Goal: Information Seeking & Learning: Find specific fact

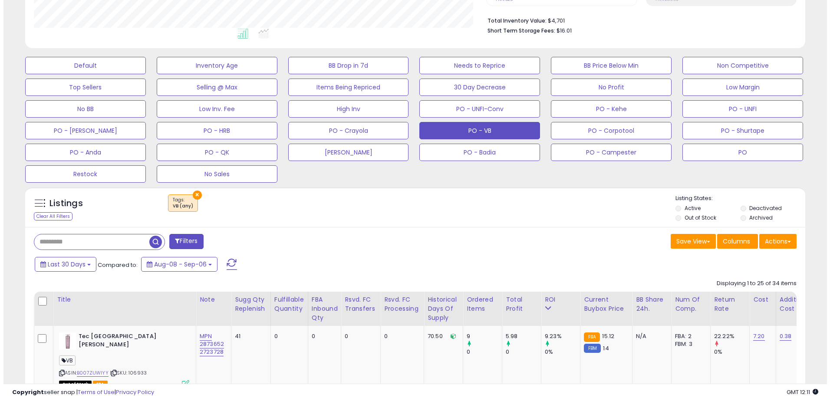
scroll to position [217, 0]
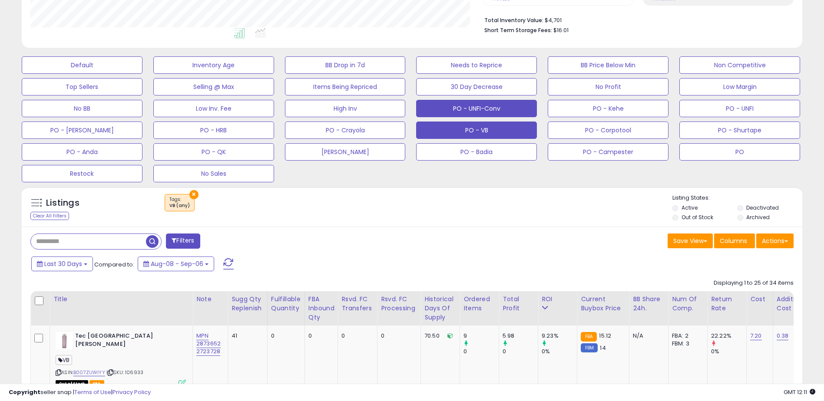
click at [493, 106] on button "PO - UNFI-Conv" at bounding box center [476, 108] width 121 height 17
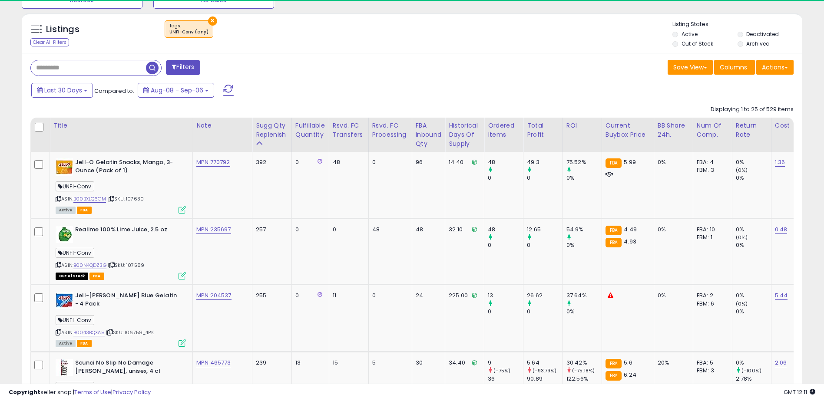
scroll to position [178, 453]
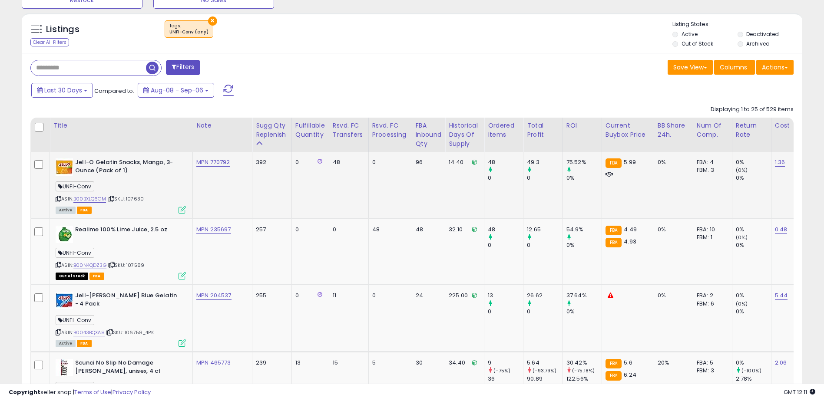
click at [140, 199] on span "| SKU: 107630" at bounding box center [125, 198] width 36 height 7
copy span "107630"
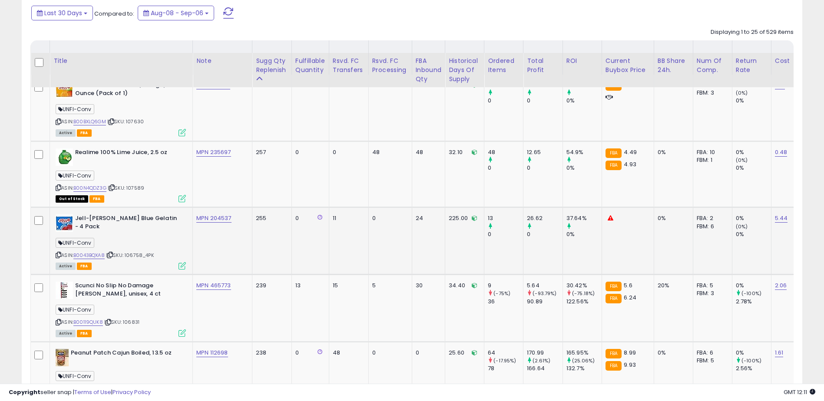
scroll to position [565, 0]
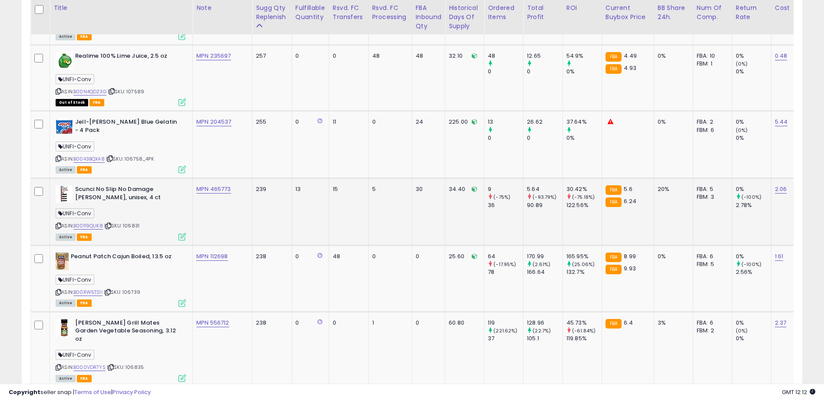
click at [133, 224] on span "| SKU: 106831" at bounding box center [121, 225] width 35 height 7
copy span "106831"
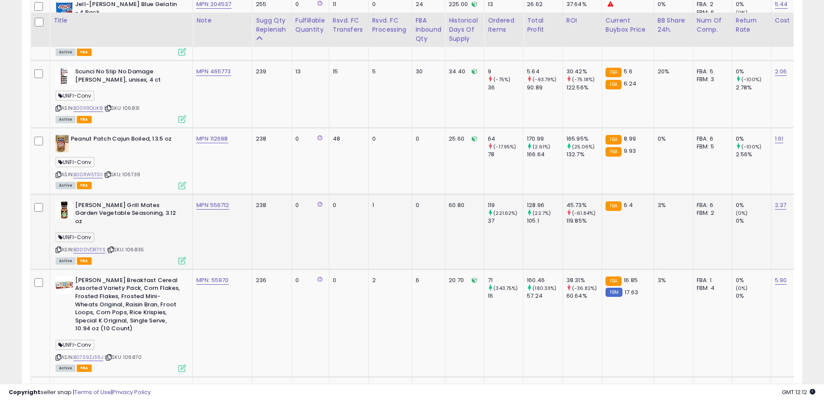
scroll to position [695, 0]
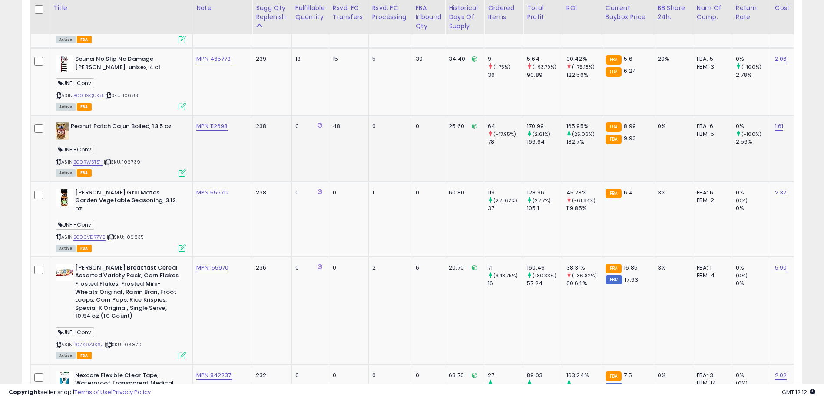
click at [134, 162] on span "| SKU: 106739" at bounding box center [122, 162] width 36 height 7
copy span "106739"
click at [137, 234] on span "| SKU: 106835" at bounding box center [125, 237] width 37 height 7
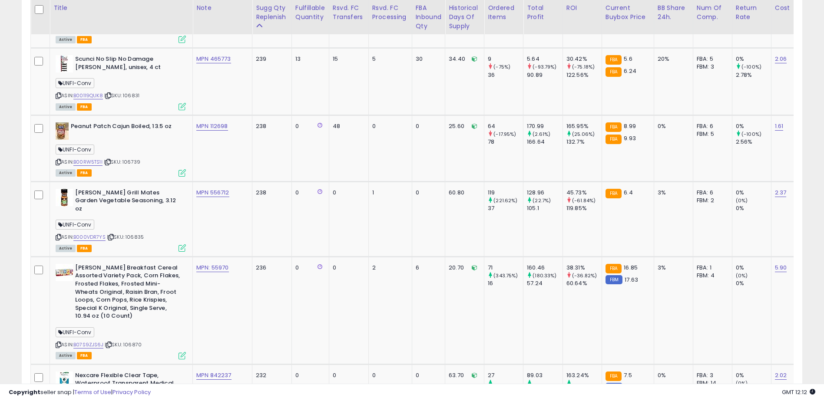
copy span "106835"
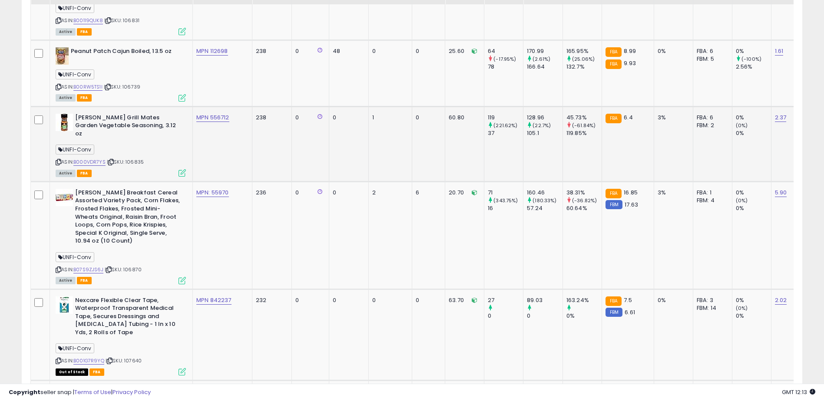
scroll to position [782, 0]
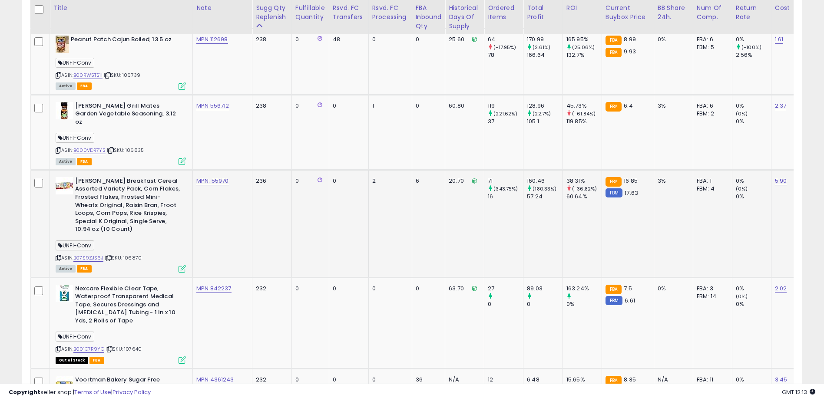
click at [134, 255] on span "| SKU: 106870" at bounding box center [123, 258] width 37 height 7
copy span "106870"
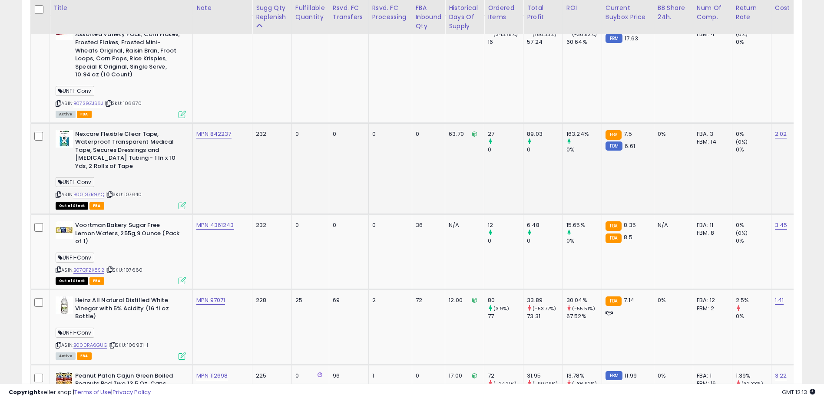
scroll to position [956, 0]
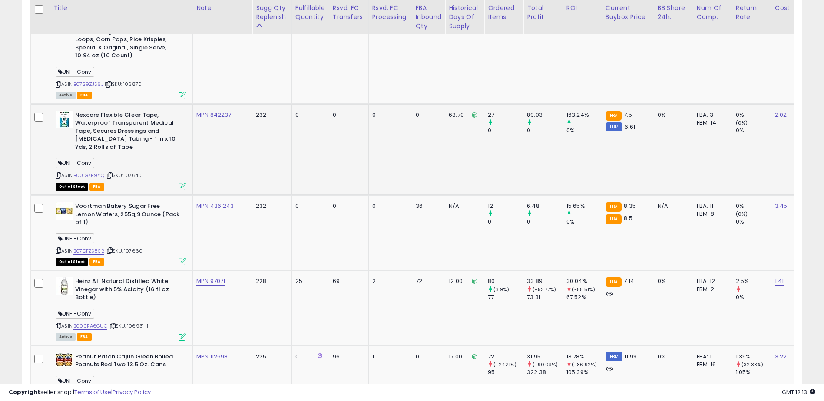
click at [137, 172] on span "| SKU: 107640" at bounding box center [124, 175] width 36 height 7
copy span "107640"
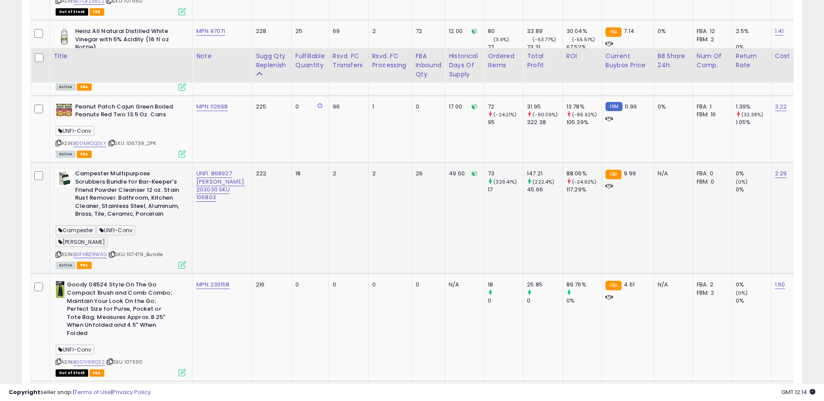
scroll to position [1260, 0]
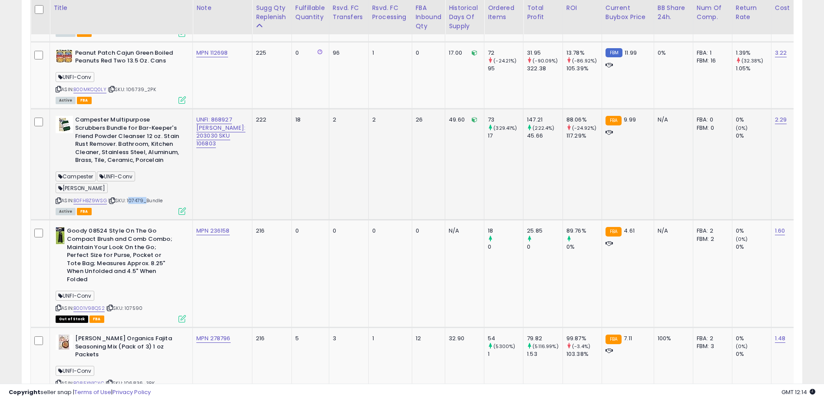
drag, startPoint x: 145, startPoint y: 172, endPoint x: 129, endPoint y: 169, distance: 15.9
click at [129, 197] on span "| SKU: 107479_Bundle" at bounding box center [135, 200] width 54 height 7
copy span "107479"
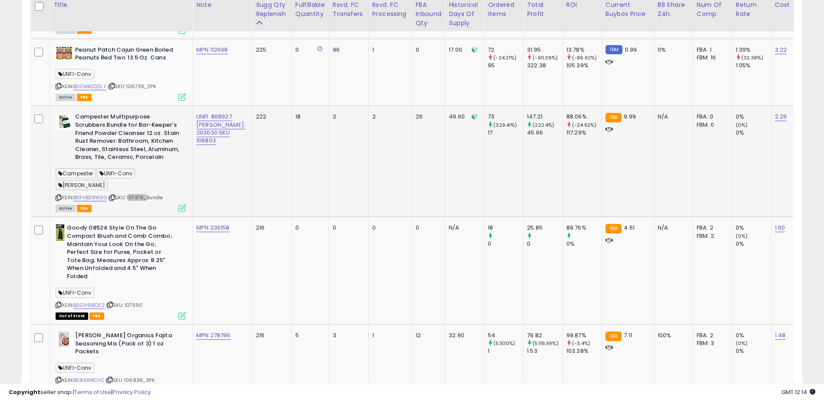
scroll to position [1303, 0]
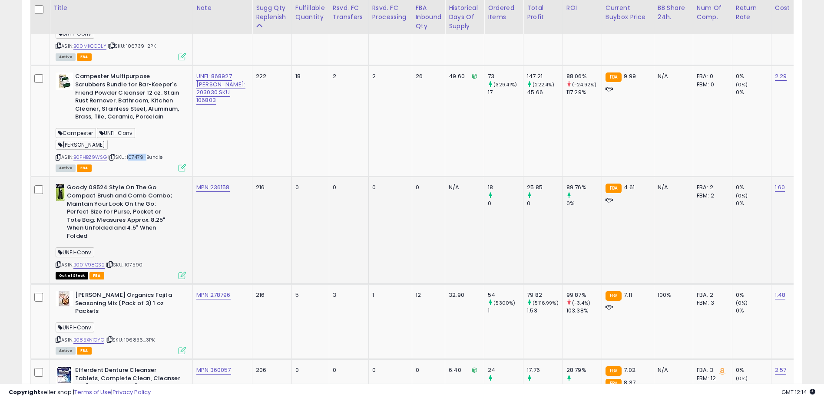
click at [139, 261] on span "| SKU: 107590" at bounding box center [124, 264] width 36 height 7
copy span "107590"
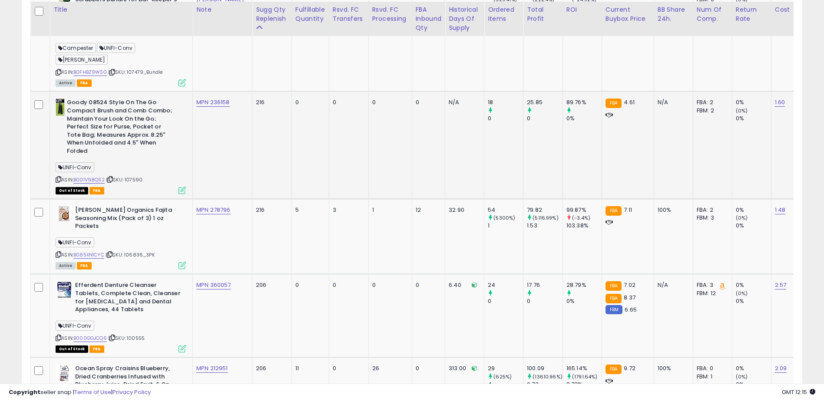
scroll to position [1390, 0]
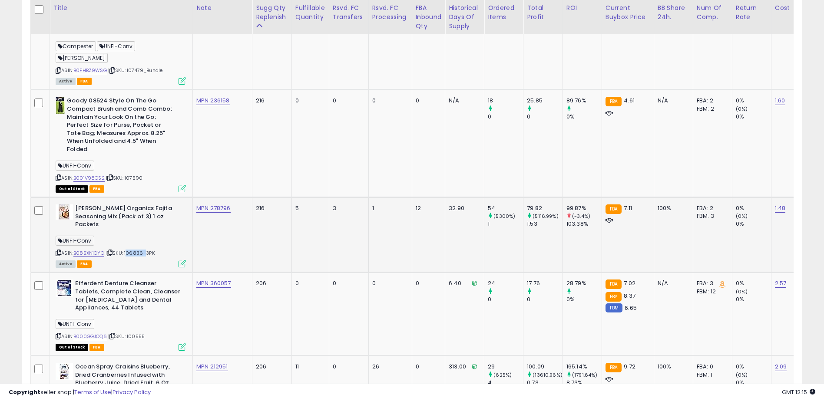
drag, startPoint x: 144, startPoint y: 216, endPoint x: 128, endPoint y: 216, distance: 15.6
click at [128, 250] on span "| SKU: 106836_3PK" at bounding box center [130, 253] width 49 height 7
copy span "106836"
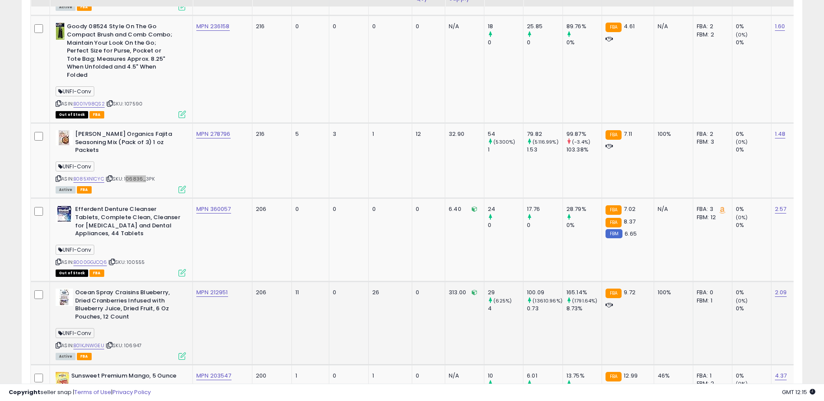
scroll to position [1477, 0]
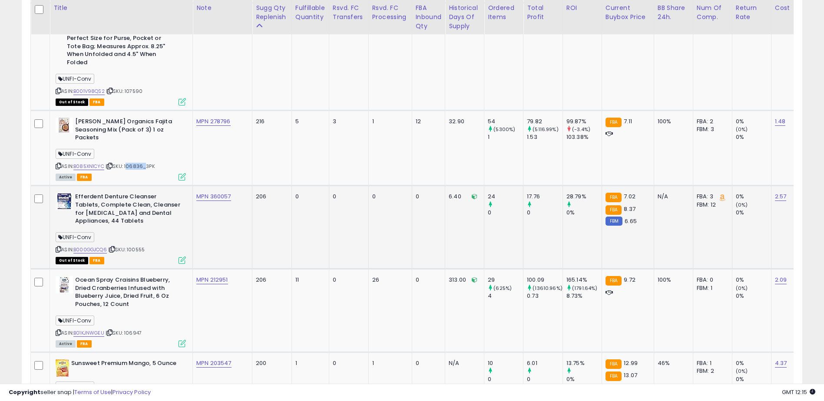
click at [138, 246] on span "| SKU: 100555" at bounding box center [126, 249] width 36 height 7
copy span "100555"
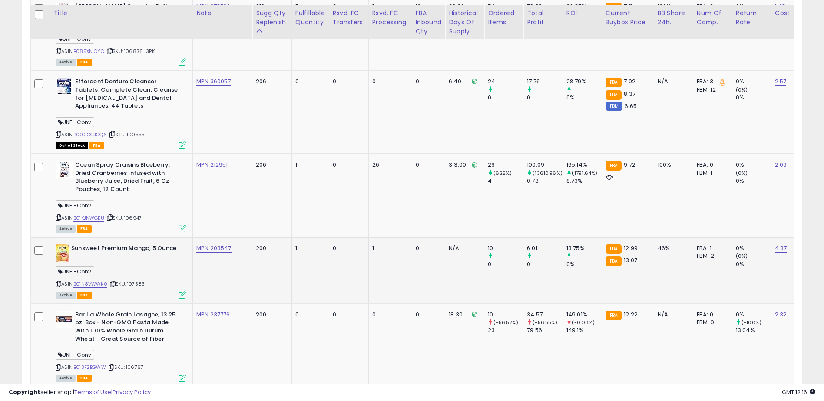
scroll to position [1607, 0]
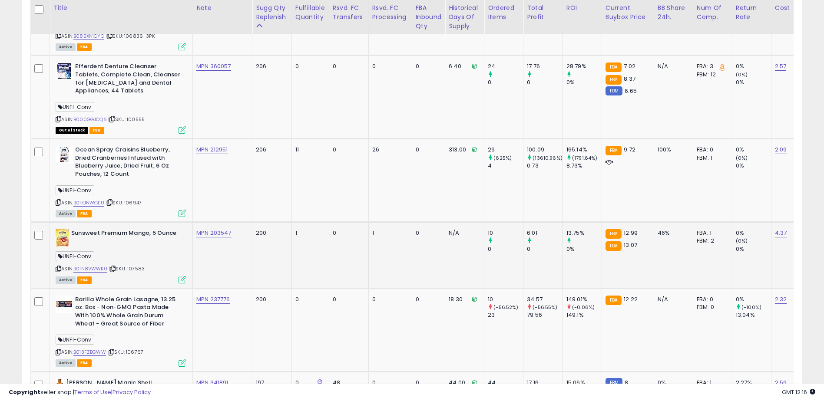
click at [139, 265] on span "| SKU: 107583" at bounding box center [127, 268] width 36 height 7
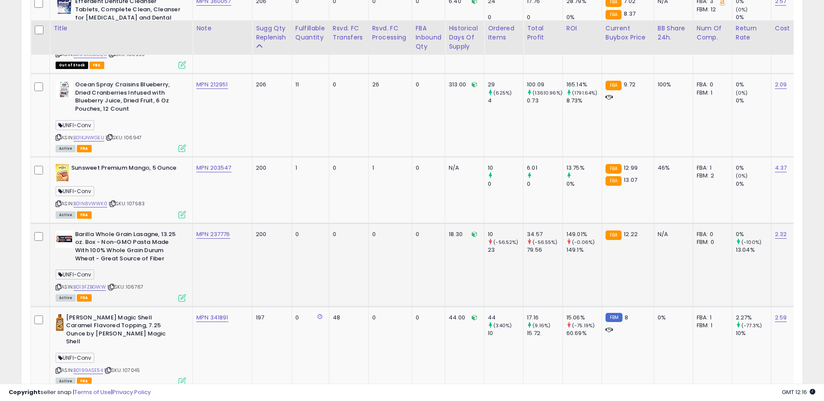
scroll to position [1694, 0]
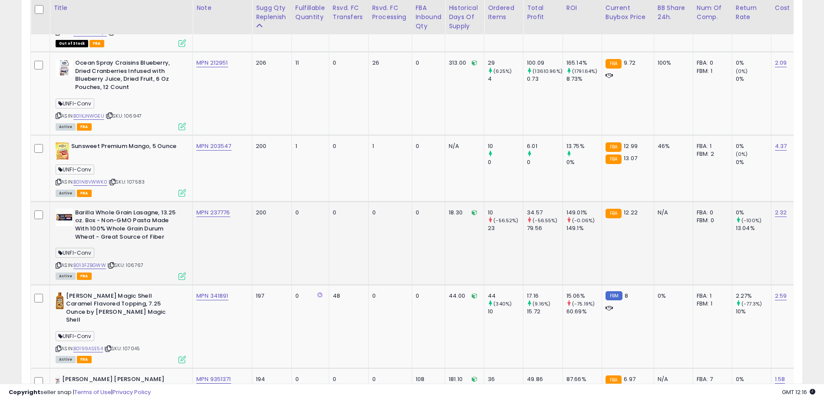
click at [135, 262] on span "| SKU: 106767" at bounding box center [125, 265] width 36 height 7
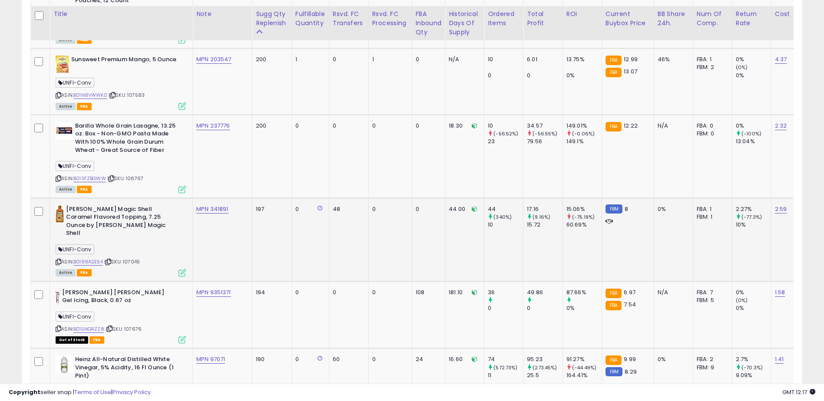
scroll to position [1824, 0]
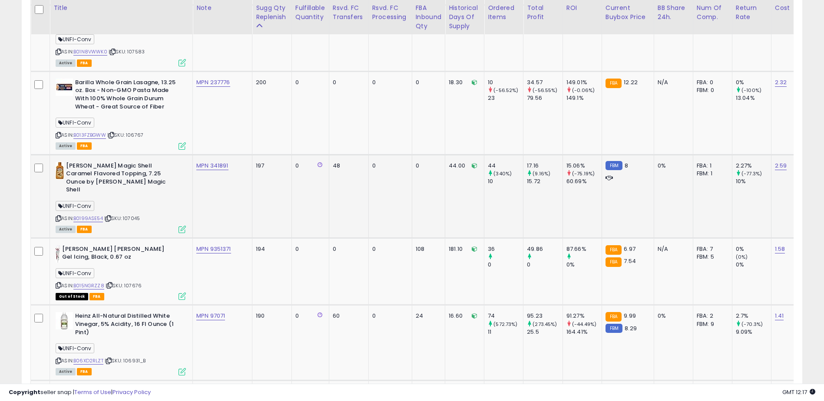
click at [136, 215] on span "| SKU: 107045" at bounding box center [122, 218] width 36 height 7
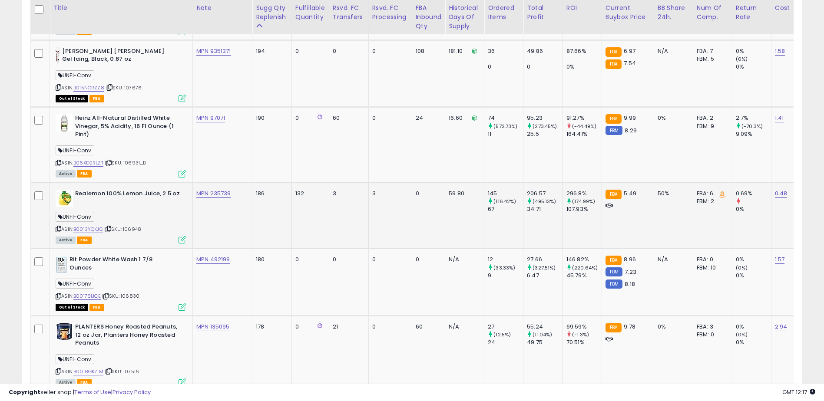
scroll to position [2041, 0]
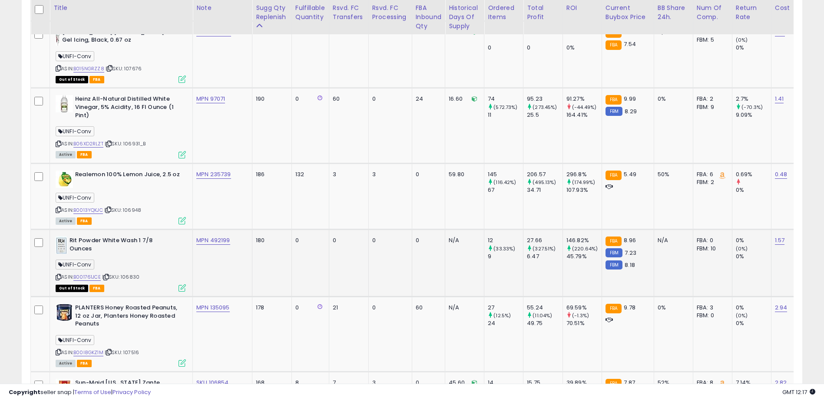
click at [132, 274] on span "| SKU: 106830" at bounding box center [120, 277] width 37 height 7
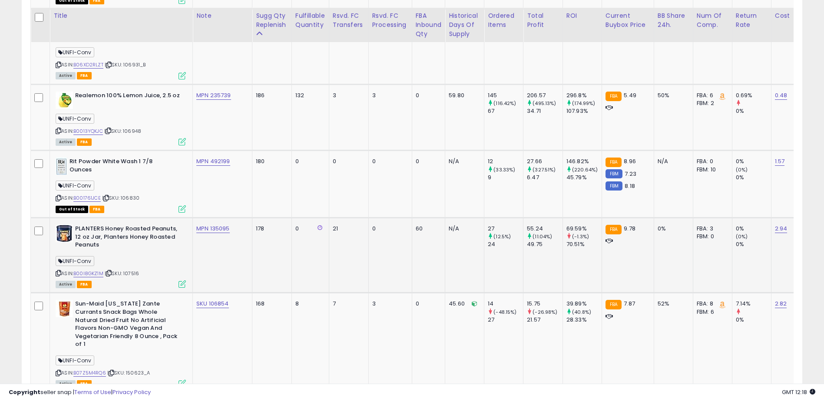
scroll to position [2128, 0]
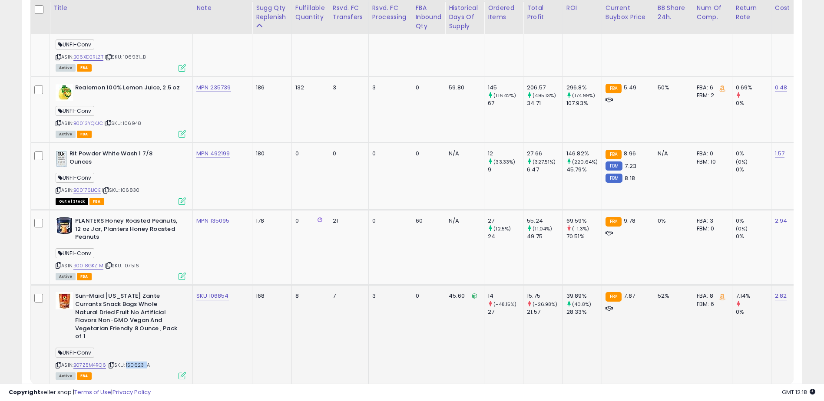
drag, startPoint x: 144, startPoint y: 313, endPoint x: 128, endPoint y: 311, distance: 16.6
click at [128, 362] on span "| SKU: 150623_A" at bounding box center [128, 365] width 43 height 7
drag, startPoint x: 162, startPoint y: 311, endPoint x: 150, endPoint y: 313, distance: 11.4
click at [161, 311] on div "ASIN: B07Z5M4RQ6 | SKU: 150623_A Active FBA" at bounding box center [121, 335] width 130 height 86
drag, startPoint x: 145, startPoint y: 313, endPoint x: 129, endPoint y: 312, distance: 16.5
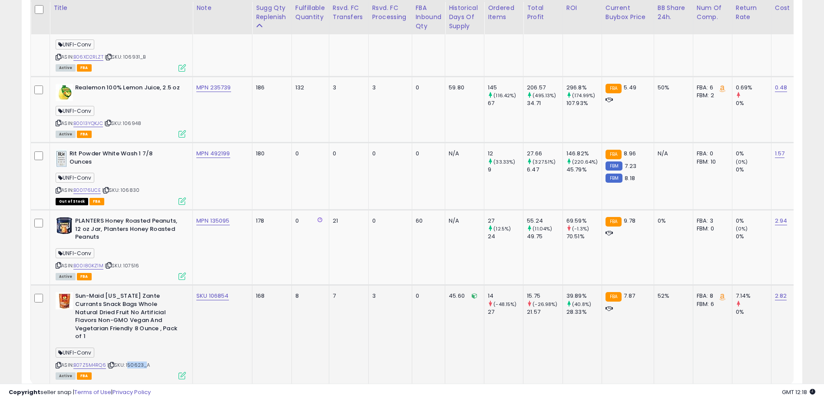
click at [129, 362] on span "| SKU: 150623_A" at bounding box center [128, 365] width 43 height 7
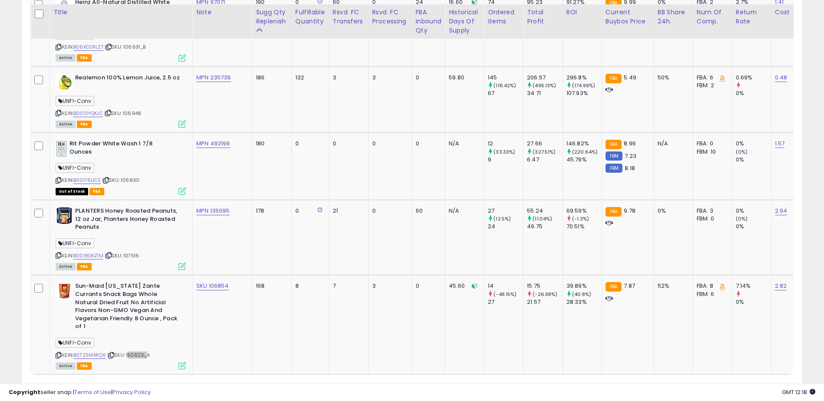
scroll to position [2143, 0]
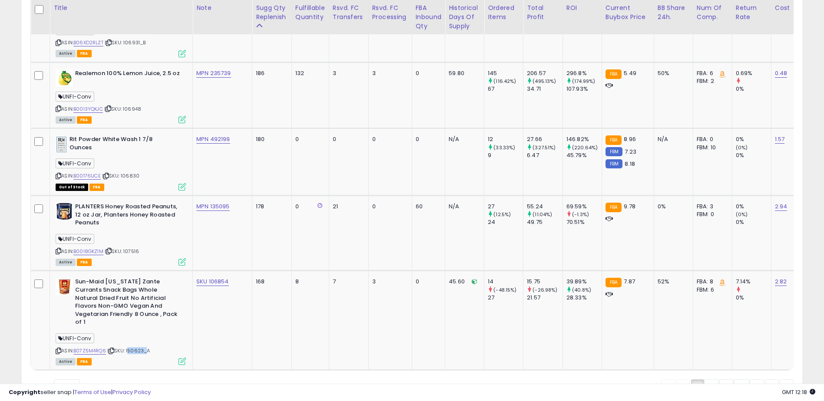
drag, startPoint x: 712, startPoint y: 344, endPoint x: 494, endPoint y: 313, distance: 220.6
click at [712, 380] on link "2" at bounding box center [711, 387] width 15 height 15
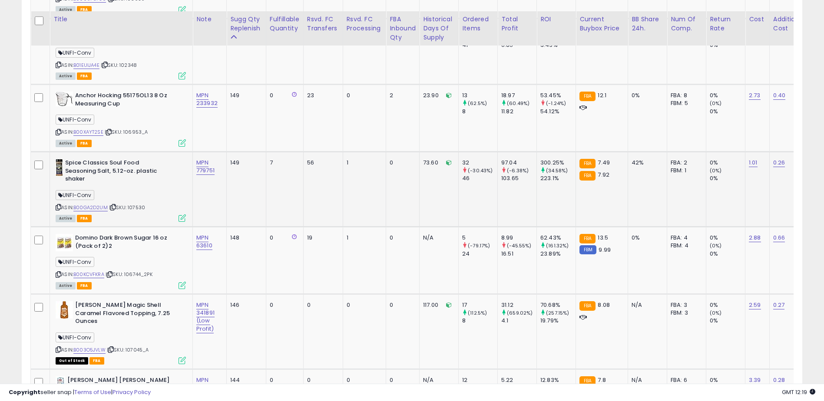
scroll to position [702, 0]
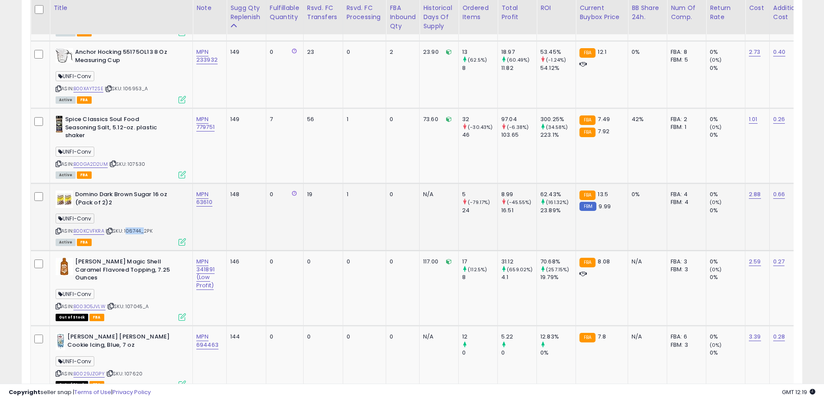
drag, startPoint x: 144, startPoint y: 223, endPoint x: 128, endPoint y: 222, distance: 15.6
click at [128, 228] on span "| SKU: 106744_2PK" at bounding box center [129, 231] width 47 height 7
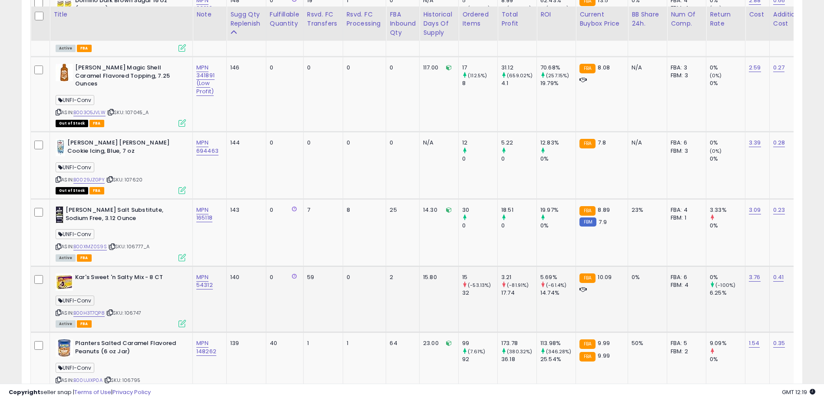
scroll to position [876, 0]
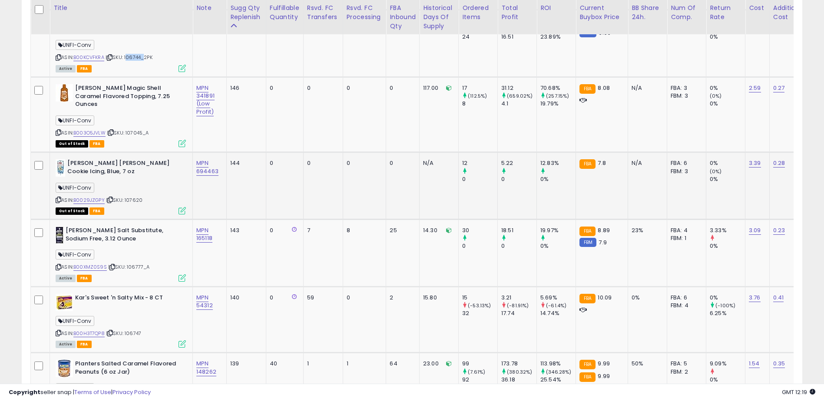
click at [136, 197] on span "| SKU: 107620" at bounding box center [124, 200] width 36 height 7
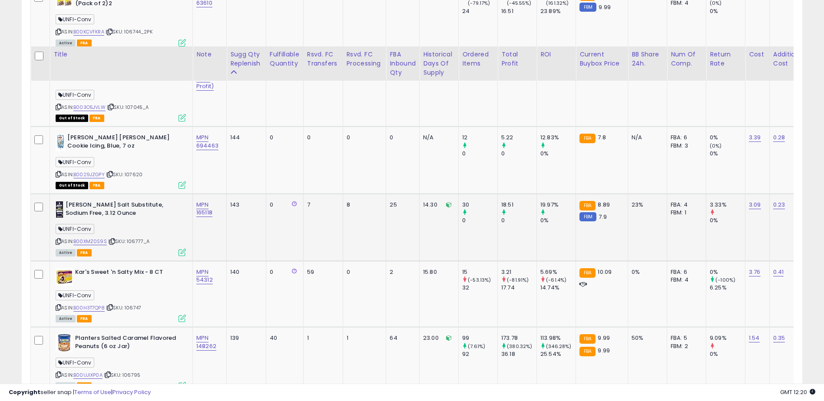
scroll to position [963, 0]
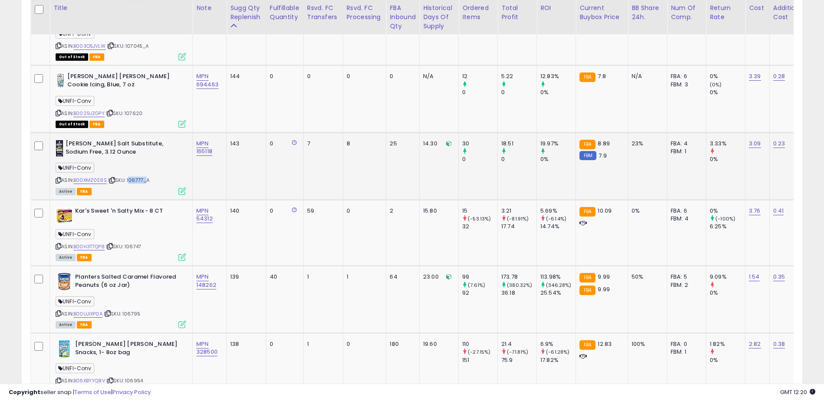
drag, startPoint x: 143, startPoint y: 165, endPoint x: 128, endPoint y: 164, distance: 15.2
click at [128, 177] on span "| SKU: 106777_A" at bounding box center [129, 180] width 42 height 7
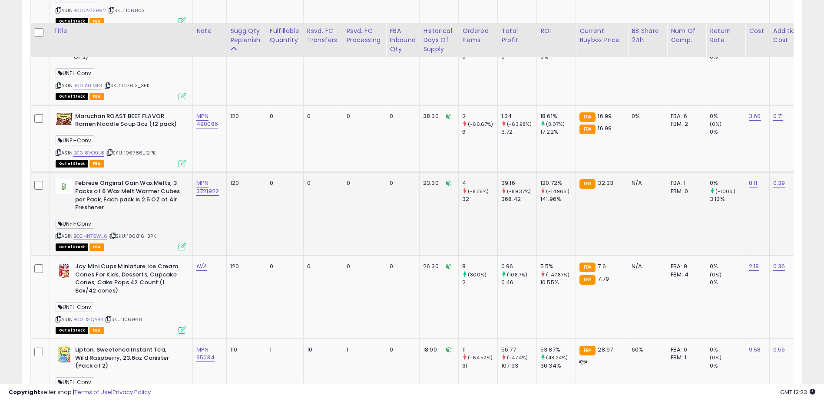
scroll to position [1614, 0]
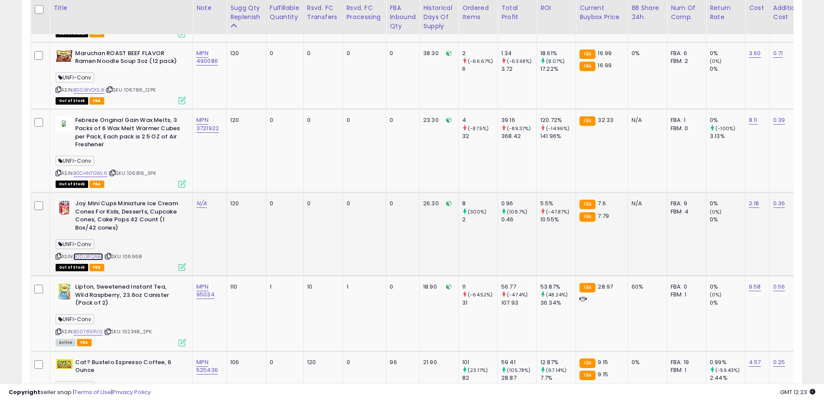
click at [80, 253] on link "B00LXFQAB4" at bounding box center [88, 256] width 30 height 7
click at [96, 253] on link "B00LXFQAB4" at bounding box center [88, 256] width 30 height 7
click at [135, 253] on span "| SKU: 106968" at bounding box center [123, 256] width 38 height 7
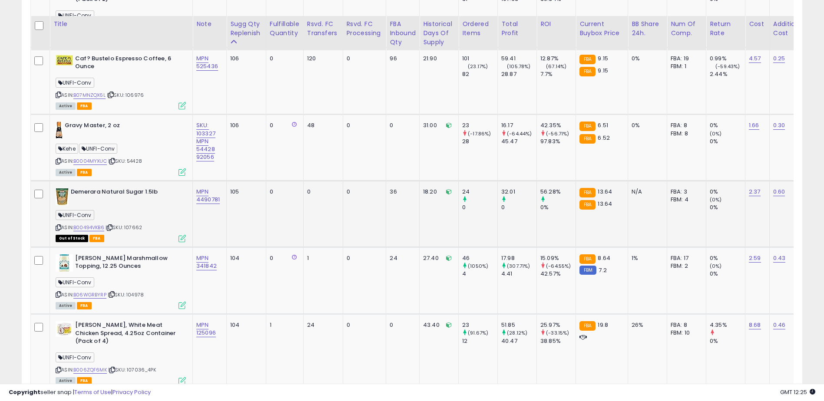
scroll to position [1962, 0]
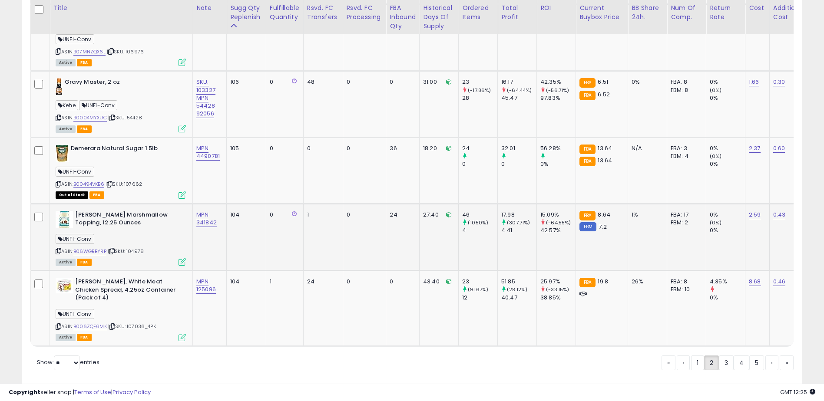
click at [139, 248] on span "| SKU: 104978" at bounding box center [126, 251] width 36 height 7
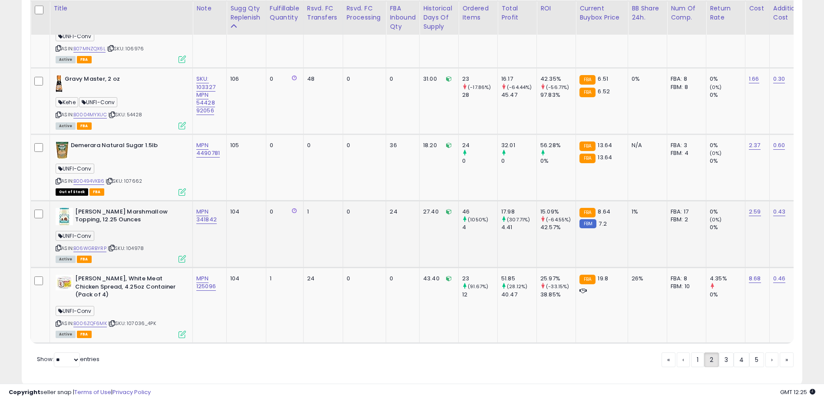
scroll to position [1965, 0]
drag, startPoint x: 722, startPoint y: 342, endPoint x: 661, endPoint y: 297, distance: 76.7
click at [722, 352] on link "3" at bounding box center [726, 359] width 15 height 15
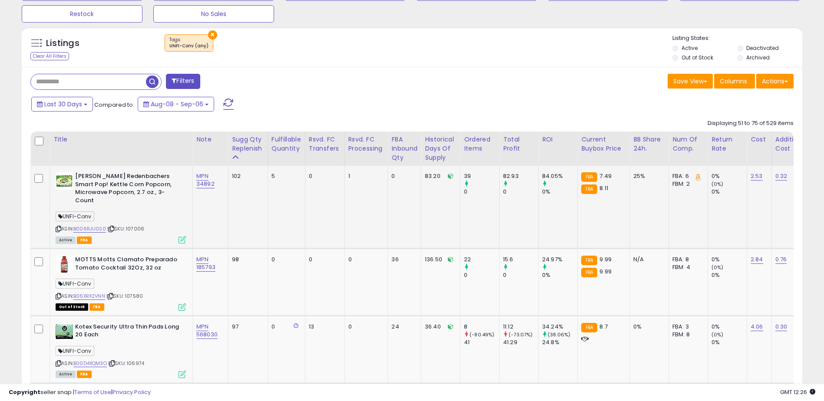
scroll to position [398, 0]
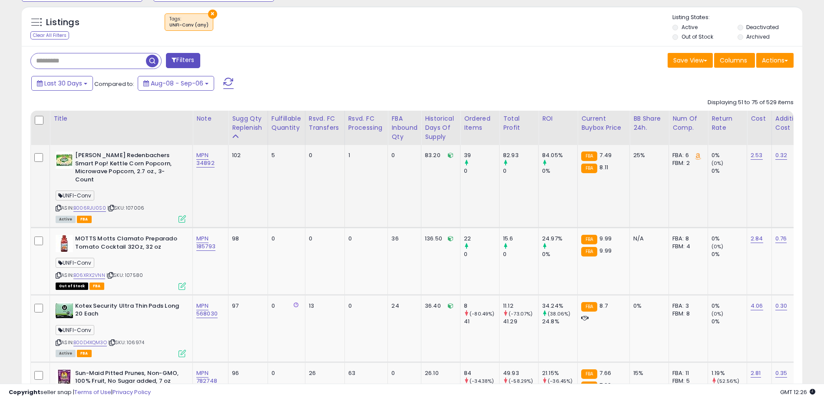
click at [133, 205] on span "| SKU: 107006" at bounding box center [125, 208] width 37 height 7
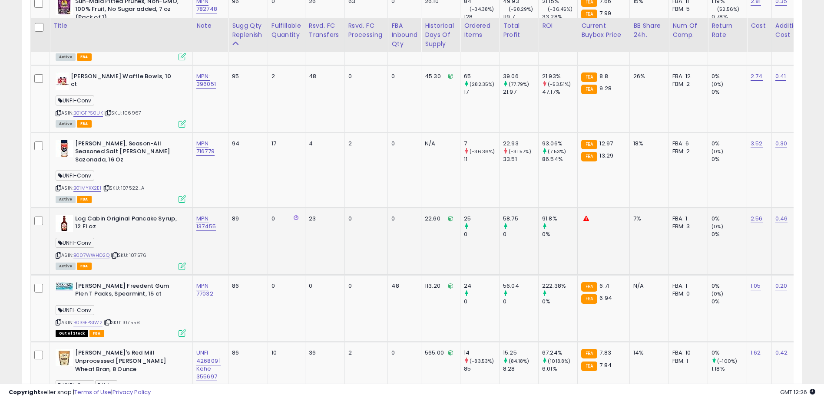
scroll to position [789, 0]
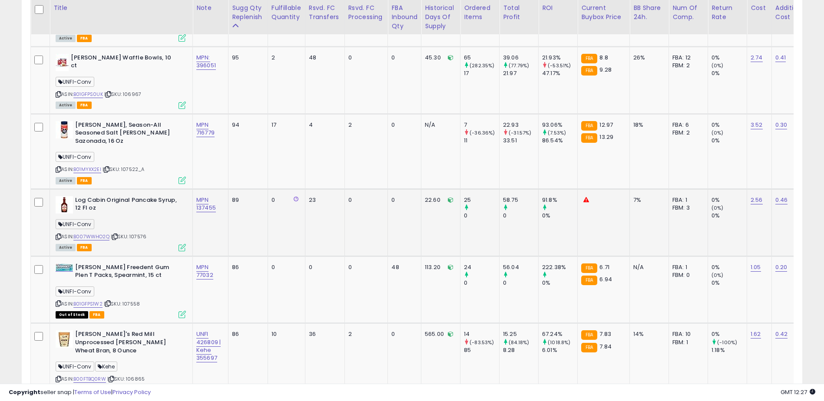
click at [140, 233] on span "| SKU: 107576" at bounding box center [129, 236] width 36 height 7
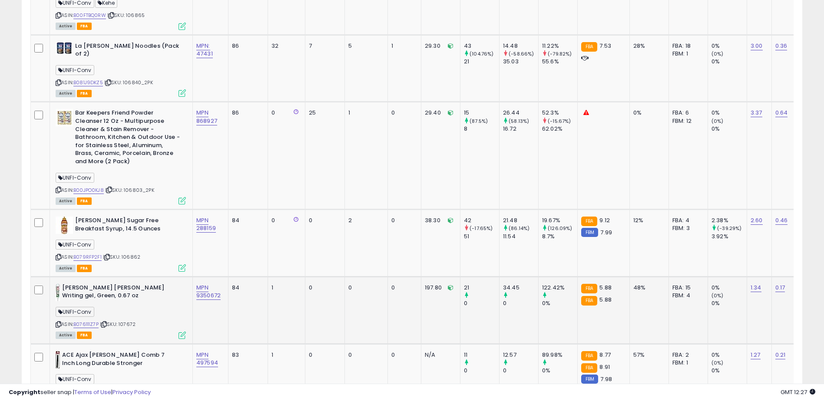
scroll to position [1180, 0]
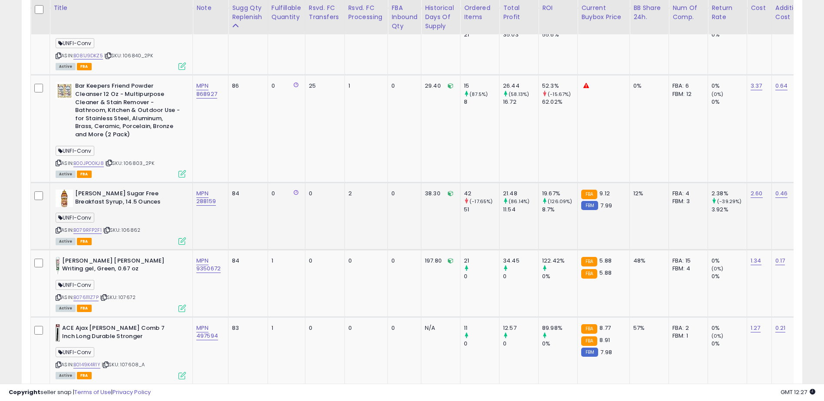
click at [136, 227] on span "| SKU: 106862" at bounding box center [121, 230] width 37 height 7
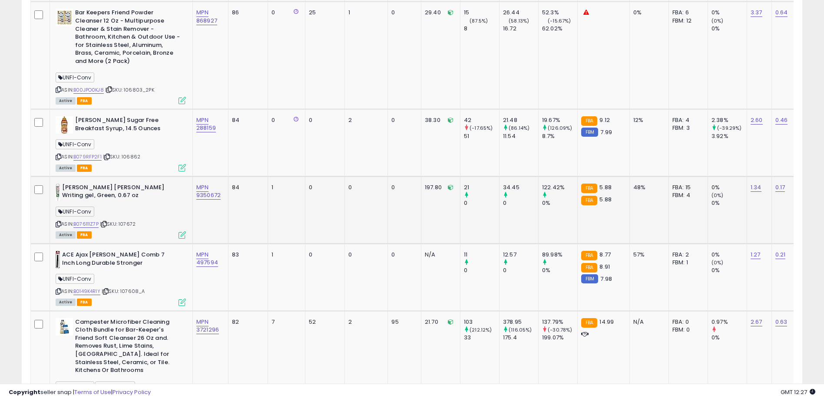
scroll to position [1267, 0]
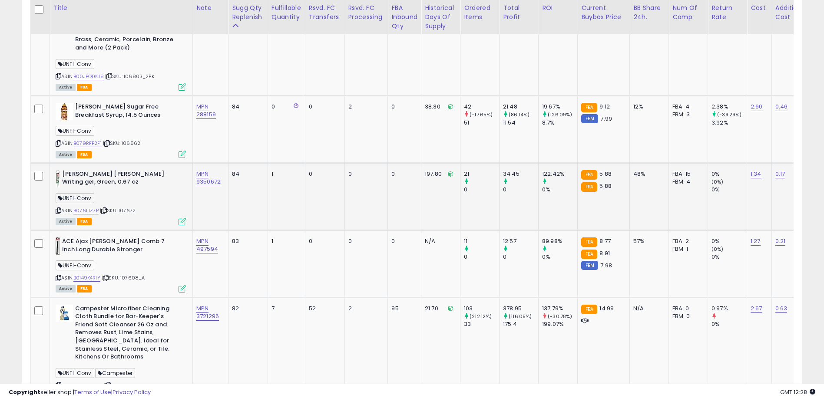
click at [129, 207] on span "| SKU: 107672" at bounding box center [118, 210] width 36 height 7
drag, startPoint x: 129, startPoint y: 179, endPoint x: 176, endPoint y: 175, distance: 46.6
click at [176, 194] on div "UNFI-Conv" at bounding box center [121, 200] width 130 height 12
click at [130, 207] on span "| SKU: 107672" at bounding box center [118, 210] width 36 height 7
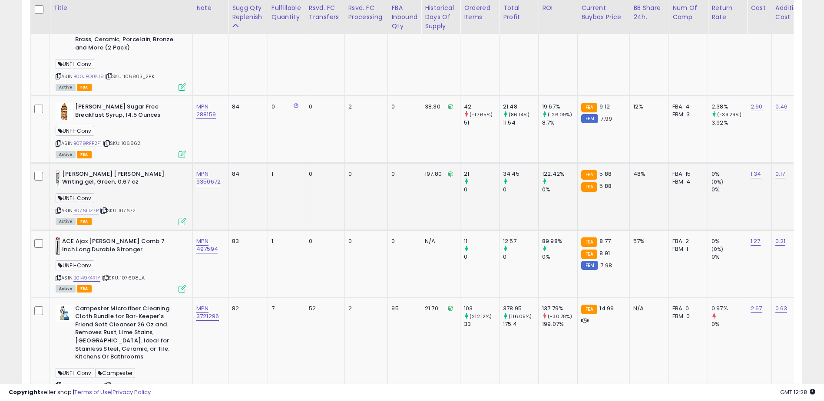
click at [130, 207] on span "| SKU: 107672" at bounding box center [118, 210] width 36 height 7
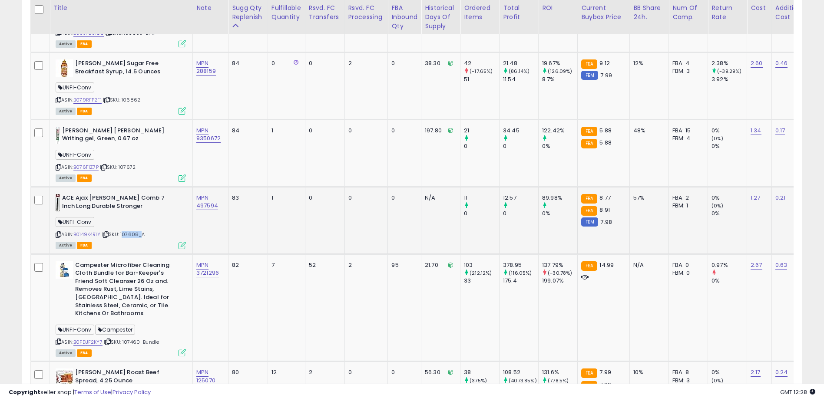
drag, startPoint x: 140, startPoint y: 203, endPoint x: 124, endPoint y: 204, distance: 16.1
click at [124, 231] on span "| SKU: 107608_A" at bounding box center [123, 234] width 43 height 7
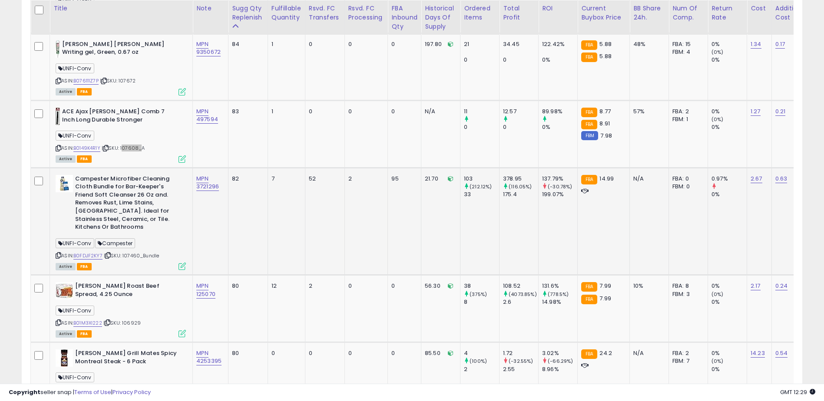
scroll to position [1397, 0]
drag, startPoint x: 141, startPoint y: 217, endPoint x: 125, endPoint y: 216, distance: 16.1
click at [125, 252] on span "| SKU: 107460_Bundle" at bounding box center [131, 255] width 55 height 7
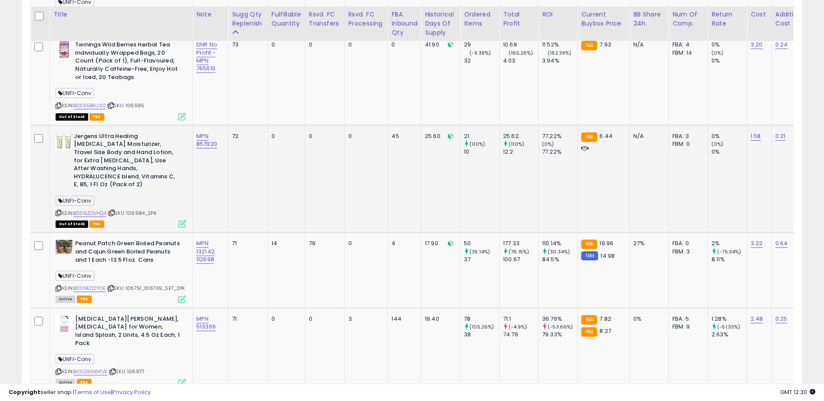
scroll to position [2067, 0]
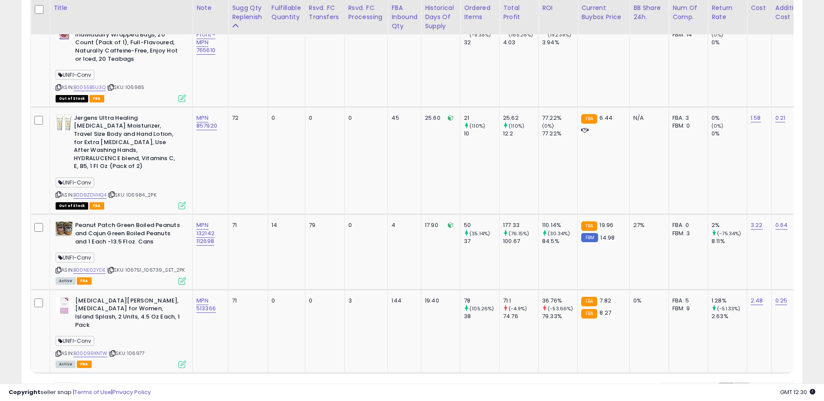
click at [736, 383] on link "4" at bounding box center [742, 390] width 16 height 15
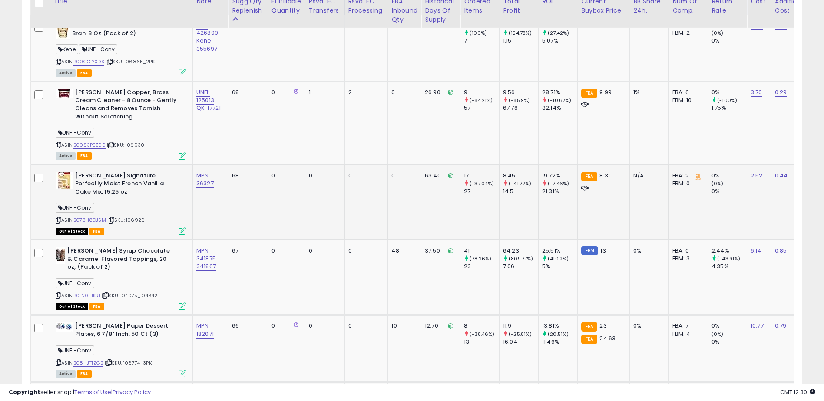
scroll to position [441, 0]
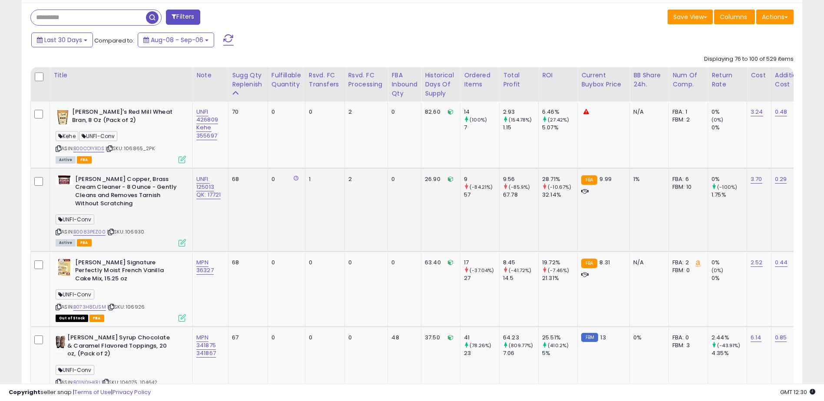
click at [133, 232] on span "| SKU: 106930" at bounding box center [125, 231] width 37 height 7
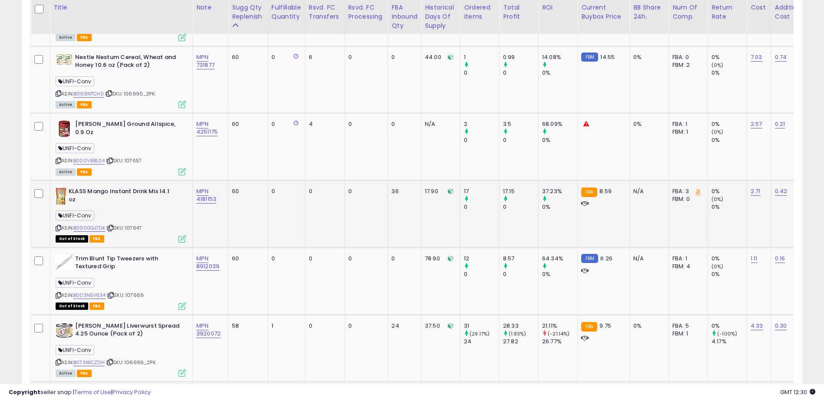
scroll to position [1310, 0]
